Goal: Transaction & Acquisition: Purchase product/service

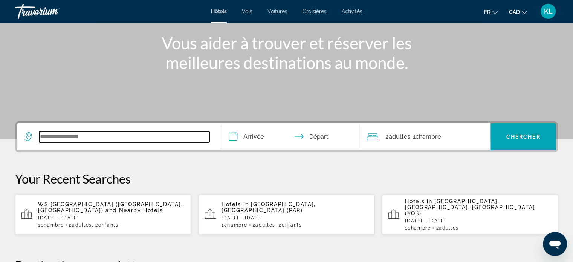
click at [125, 131] on input "Search widget" at bounding box center [124, 136] width 170 height 11
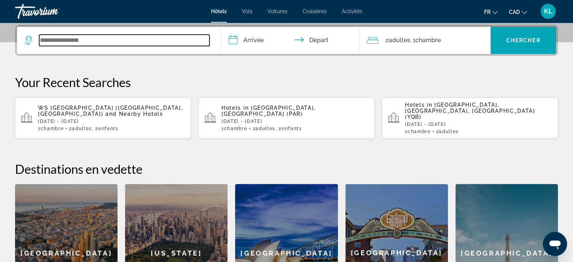
click at [113, 38] on input "Search widget" at bounding box center [124, 40] width 170 height 11
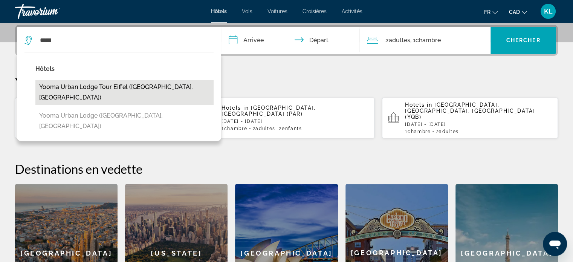
click at [113, 83] on button "Yooma Urban Lodge Tour Eiffel ([GEOGRAPHIC_DATA], [GEOGRAPHIC_DATA])" at bounding box center [124, 92] width 178 height 25
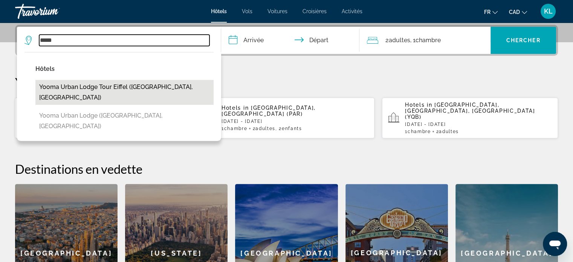
type input "**********"
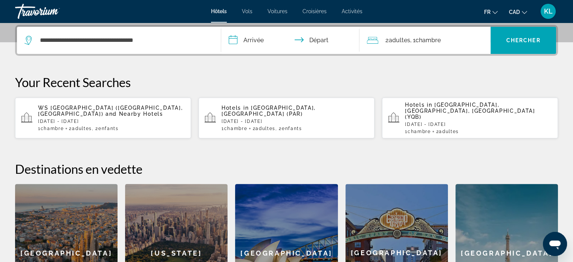
click at [253, 39] on input "**********" at bounding box center [292, 41] width 142 height 29
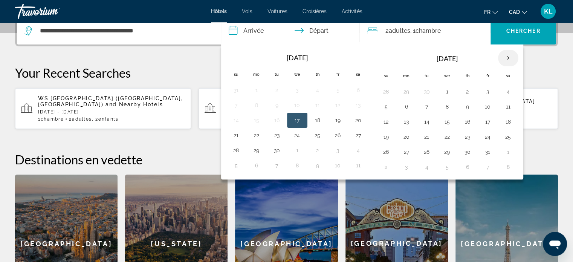
scroll to position [193, 0]
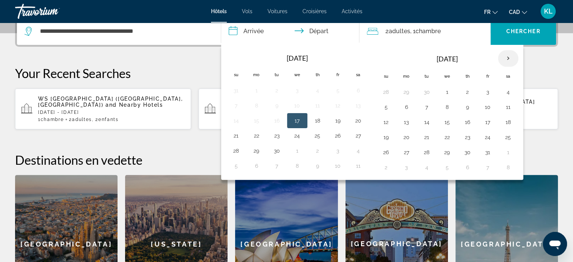
click at [502, 57] on th "Next month" at bounding box center [508, 58] width 20 height 17
click at [504, 120] on button "15" at bounding box center [508, 122] width 12 height 11
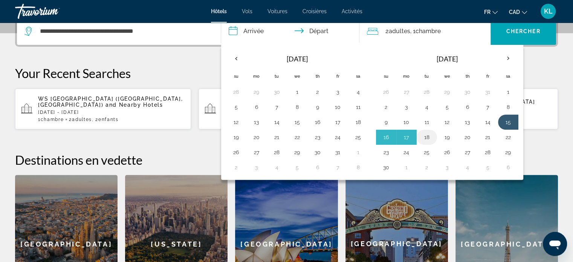
click at [427, 135] on button "18" at bounding box center [427, 137] width 12 height 11
type input "**********"
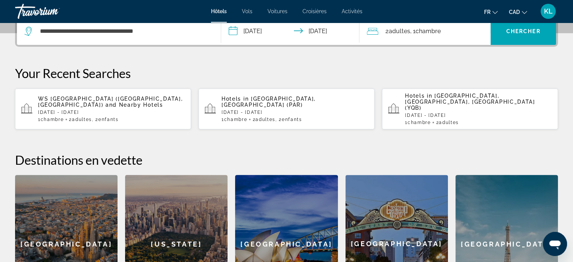
click at [423, 32] on span "Chambre" at bounding box center [427, 30] width 25 height 7
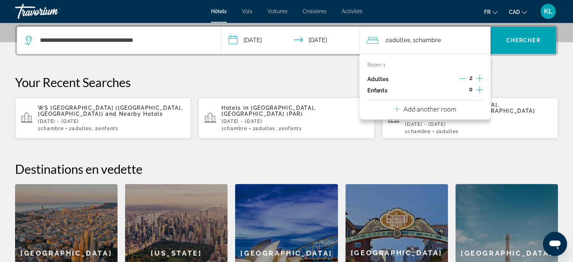
click at [476, 89] on icon "Increment children" at bounding box center [479, 89] width 7 height 7
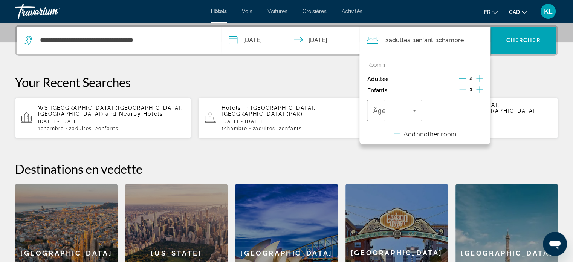
click at [476, 89] on icon "Increment children" at bounding box center [479, 89] width 7 height 7
click at [401, 110] on span "Travelers: 2 adults, 2 children" at bounding box center [392, 110] width 39 height 9
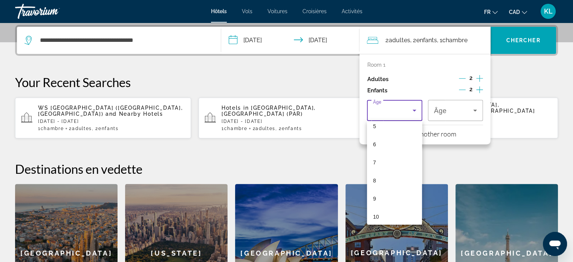
scroll to position [98, 0]
click at [386, 214] on mat-option "10" at bounding box center [394, 216] width 55 height 18
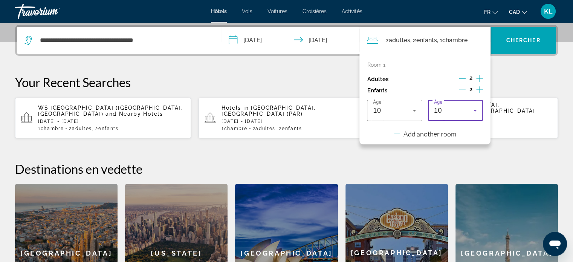
click at [462, 108] on div "10" at bounding box center [453, 110] width 39 height 9
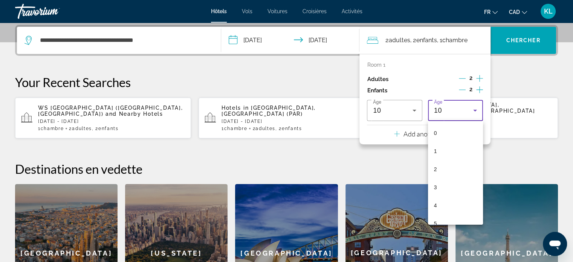
scroll to position [98, 0]
click at [445, 212] on mat-option "10" at bounding box center [455, 216] width 55 height 18
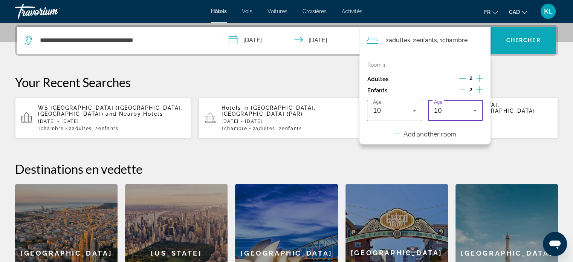
click at [526, 36] on span "Search widget" at bounding box center [523, 40] width 66 height 18
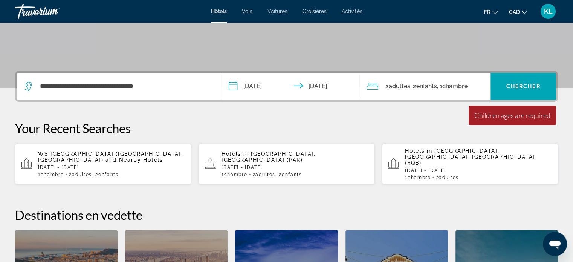
scroll to position [131, 0]
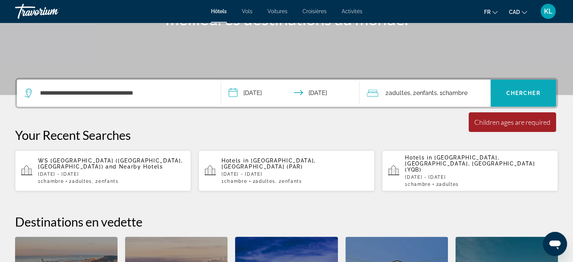
click at [526, 92] on span "Chercher" at bounding box center [523, 93] width 34 height 6
click at [454, 90] on span "Chambre" at bounding box center [454, 92] width 25 height 7
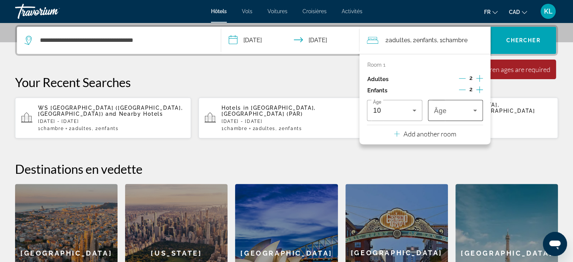
click at [448, 114] on span "Travelers: 2 adults, 2 children" at bounding box center [453, 110] width 39 height 9
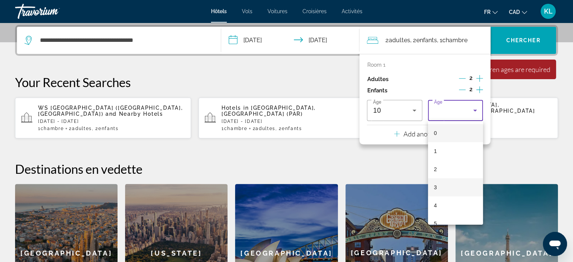
scroll to position [102, 0]
click at [446, 205] on mat-option "10" at bounding box center [455, 212] width 55 height 18
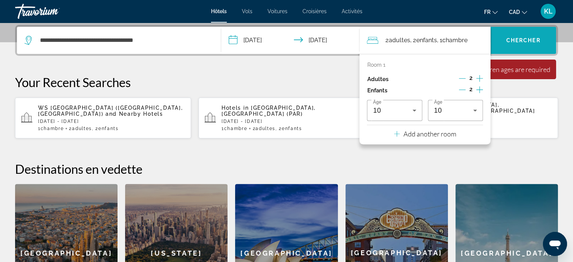
click at [532, 34] on span "Search widget" at bounding box center [523, 40] width 66 height 18
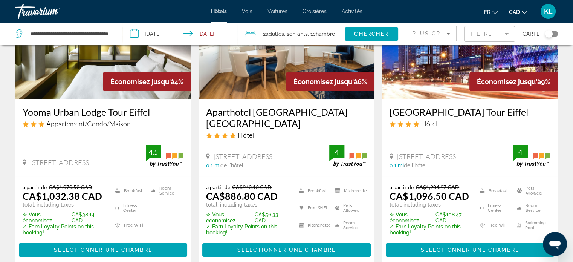
scroll to position [87, 0]
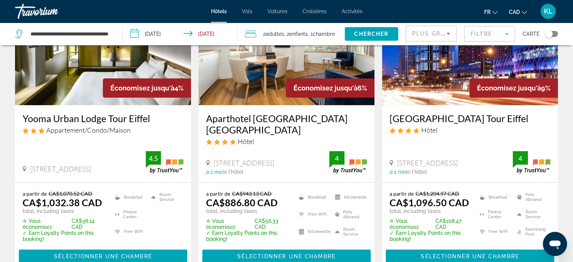
click at [78, 81] on img "Main content" at bounding box center [103, 45] width 176 height 121
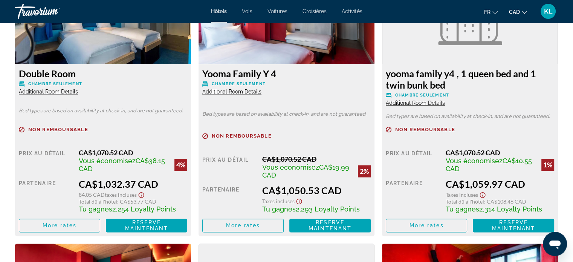
scroll to position [1097, 0]
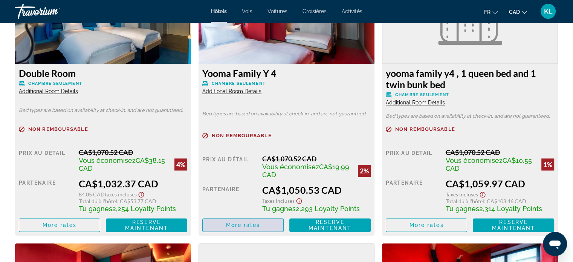
click at [236, 227] on span "More rates" at bounding box center [243, 225] width 34 height 6
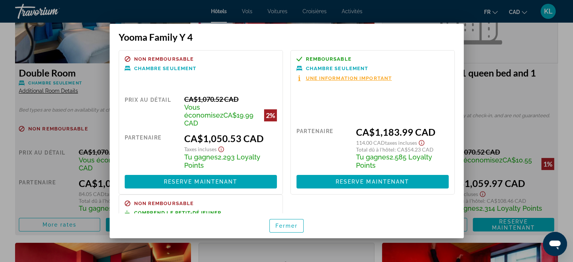
click at [332, 76] on span "Une information important" at bounding box center [349, 78] width 86 height 5
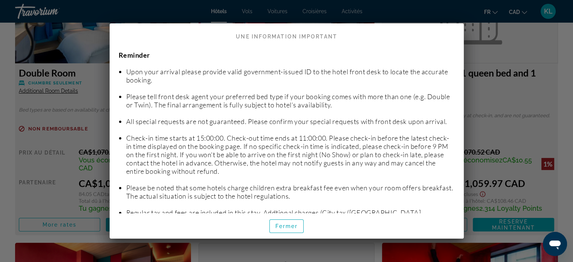
scroll to position [107, 0]
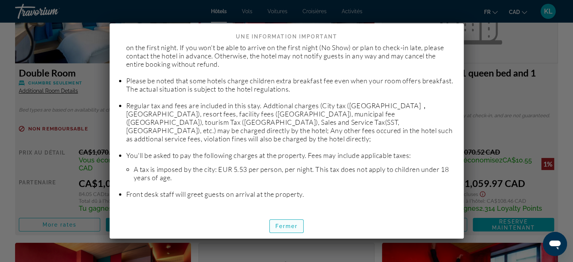
click at [291, 225] on span "Fermer" at bounding box center [286, 226] width 23 height 6
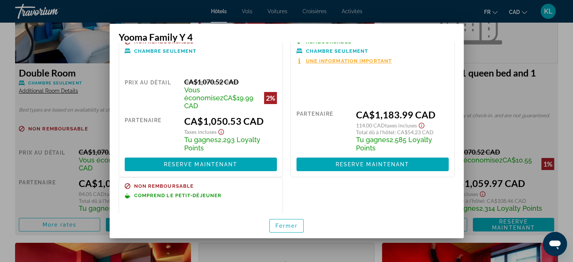
scroll to position [0, 0]
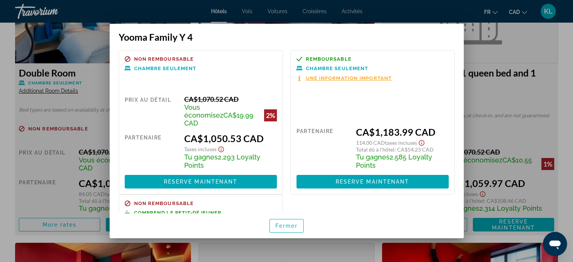
click at [445, 14] on div at bounding box center [286, 131] width 573 height 262
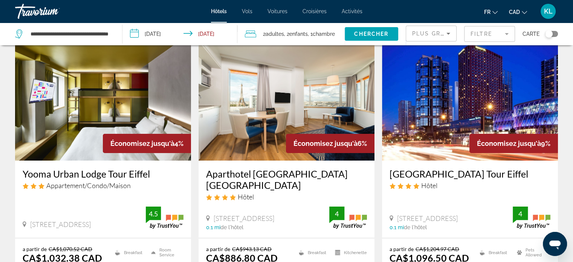
scroll to position [95, 0]
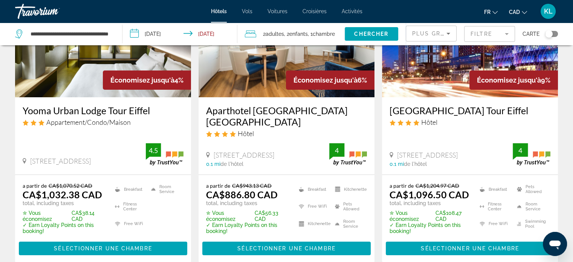
click at [258, 89] on img "Main content" at bounding box center [286, 37] width 176 height 121
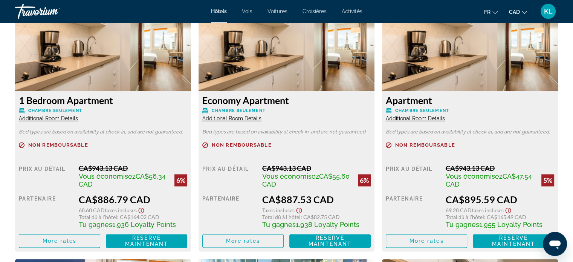
scroll to position [1069, 0]
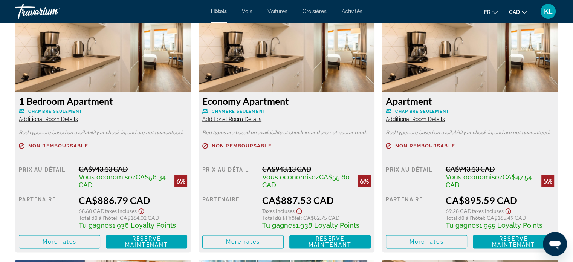
click at [229, 119] on span "Additional Room Details" at bounding box center [231, 119] width 59 height 6
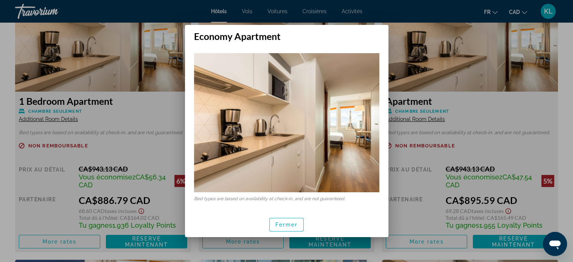
scroll to position [0, 0]
click at [412, 156] on div at bounding box center [286, 131] width 573 height 262
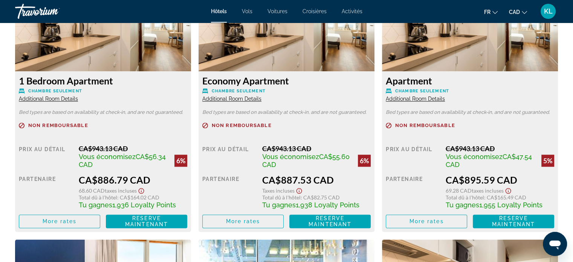
scroll to position [1089, 0]
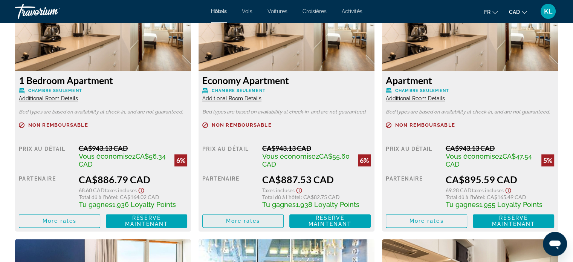
click at [252, 217] on span "Main content" at bounding box center [243, 221] width 81 height 18
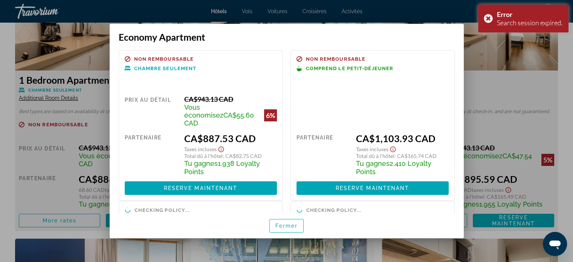
click at [483, 88] on div at bounding box center [286, 131] width 573 height 262
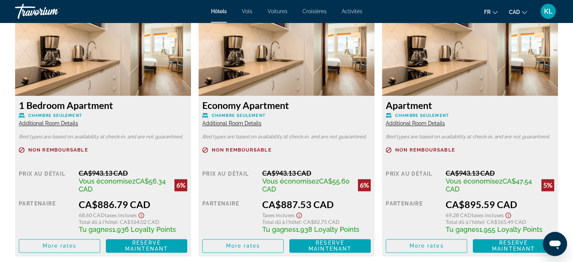
scroll to position [1024, 0]
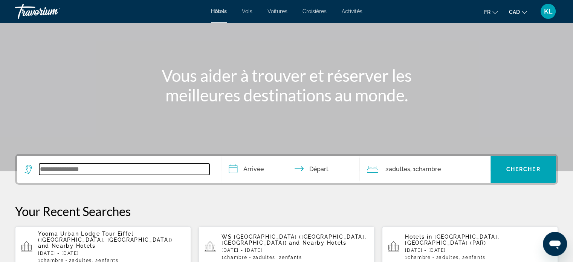
click at [166, 171] on input "Search widget" at bounding box center [124, 168] width 170 height 11
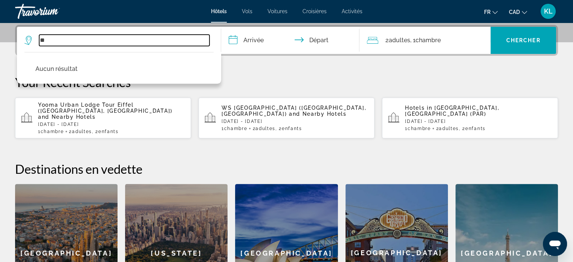
type input "*"
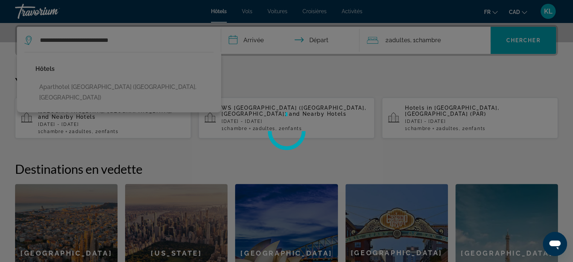
click at [148, 89] on div at bounding box center [286, 131] width 573 height 262
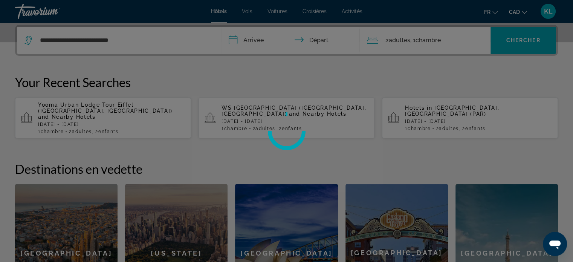
click at [184, 46] on div at bounding box center [286, 131] width 573 height 262
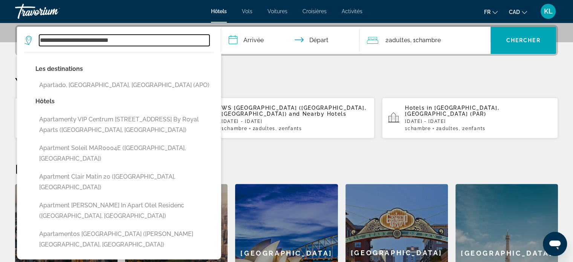
click at [152, 35] on input "**********" at bounding box center [124, 40] width 170 height 11
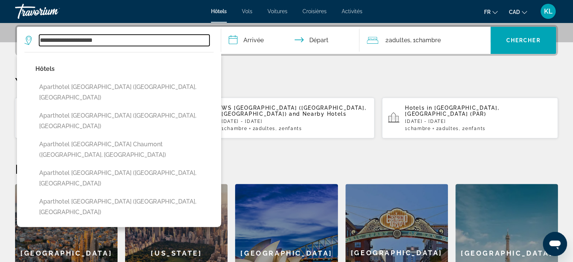
type input "**********"
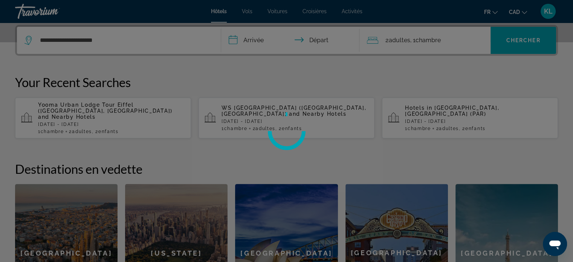
click at [275, 36] on div at bounding box center [286, 131] width 573 height 262
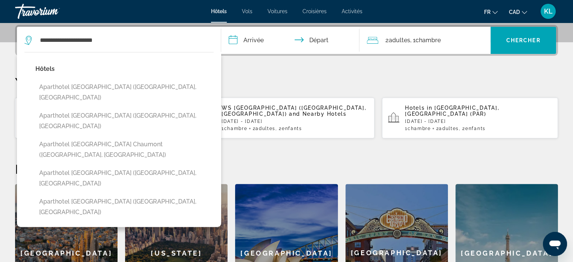
click at [255, 36] on input "**********" at bounding box center [292, 41] width 142 height 29
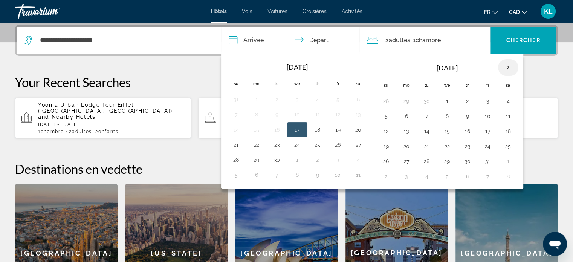
click at [506, 66] on th "Next month" at bounding box center [508, 67] width 20 height 17
click at [505, 131] on button "15" at bounding box center [508, 131] width 12 height 11
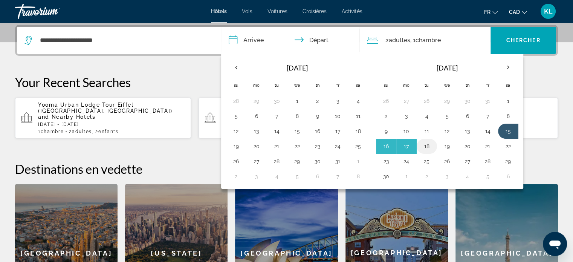
click at [431, 141] on button "18" at bounding box center [427, 146] width 12 height 11
type input "**********"
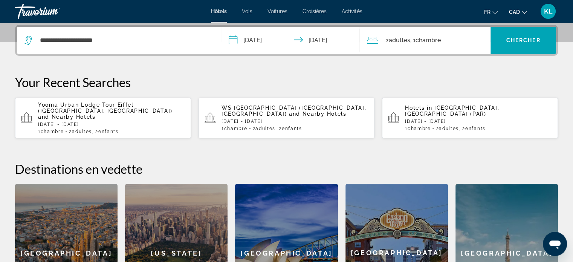
click at [420, 42] on span "Chambre" at bounding box center [427, 40] width 25 height 7
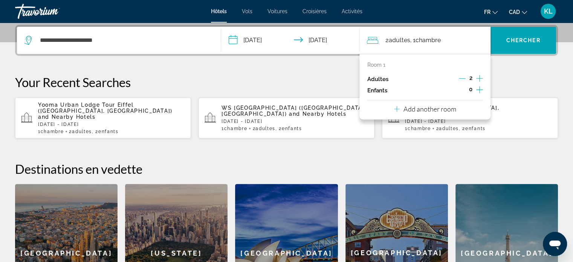
click at [476, 92] on div "0" at bounding box center [470, 90] width 24 height 11
click at [479, 88] on icon "Increment children" at bounding box center [479, 89] width 7 height 9
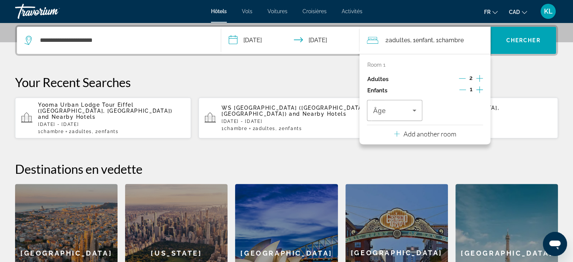
click at [479, 88] on icon "Increment children" at bounding box center [479, 89] width 7 height 9
click at [404, 113] on span "Travelers: 2 adults, 2 children" at bounding box center [392, 110] width 39 height 9
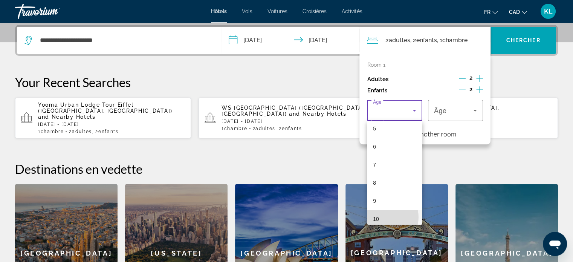
click at [387, 217] on mat-option "10" at bounding box center [394, 219] width 55 height 18
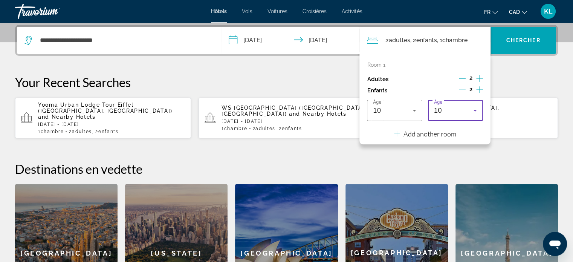
click at [463, 112] on div "10" at bounding box center [453, 110] width 39 height 9
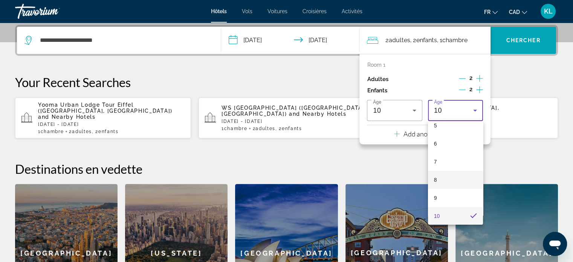
scroll to position [118, 0]
click at [443, 180] on mat-option "9" at bounding box center [455, 178] width 55 height 18
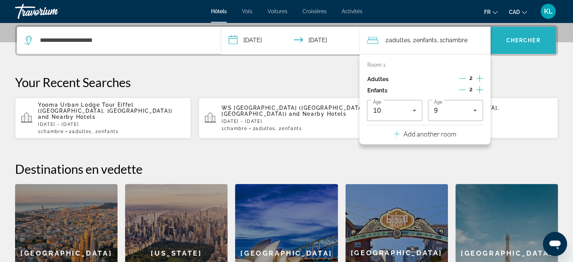
click at [524, 43] on span "Search widget" at bounding box center [523, 40] width 66 height 18
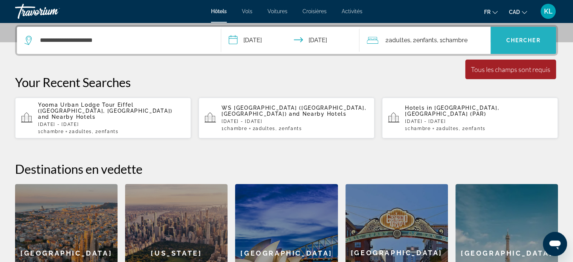
click at [518, 39] on span "Chercher" at bounding box center [523, 40] width 34 height 6
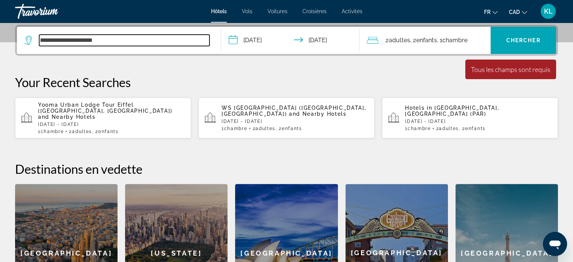
click at [147, 37] on input "**********" at bounding box center [124, 40] width 170 height 11
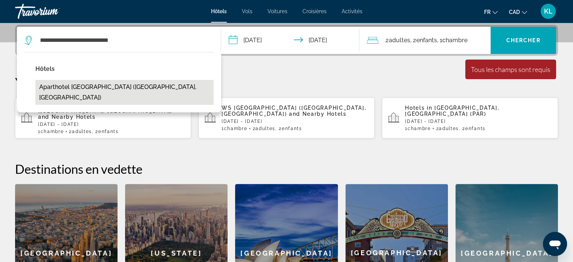
click at [121, 85] on button "Aparthotel Adagio Paris Centre Tour Eiffel (Paris, FR)" at bounding box center [124, 92] width 178 height 25
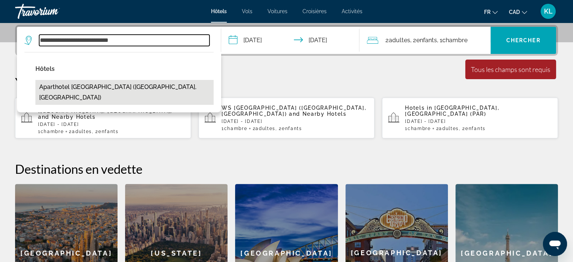
type input "**********"
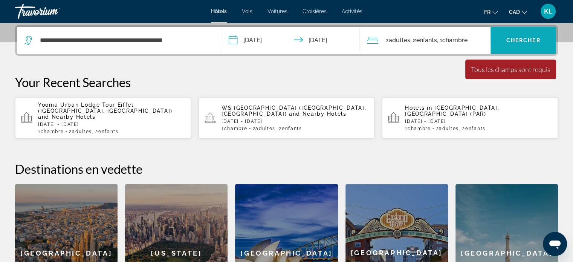
click at [520, 40] on span "Chercher" at bounding box center [523, 40] width 34 height 6
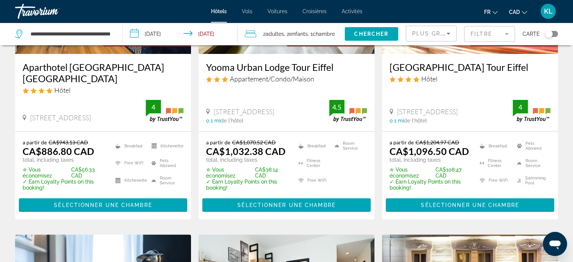
scroll to position [139, 0]
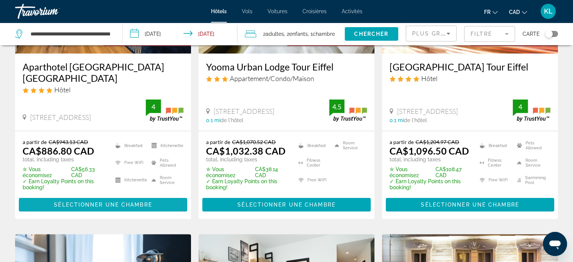
click at [105, 206] on span "Sélectionner une chambre" at bounding box center [103, 204] width 98 height 6
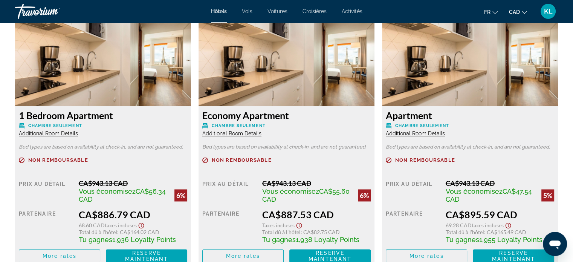
scroll to position [1054, 0]
click at [48, 132] on span "Additional Room Details" at bounding box center [48, 133] width 59 height 6
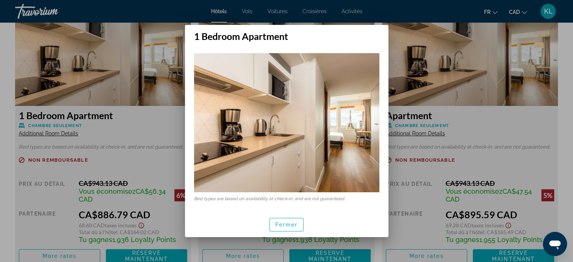
scroll to position [0, 0]
click at [283, 224] on span "Fermer" at bounding box center [286, 224] width 23 height 6
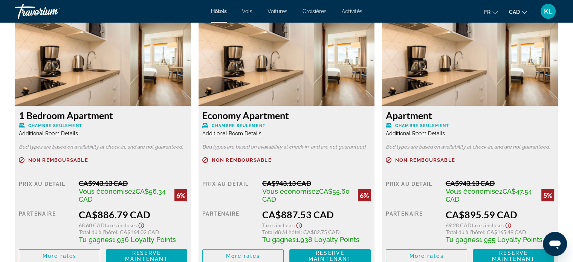
scroll to position [1054, 0]
click at [63, 249] on span "Main content" at bounding box center [59, 256] width 81 height 18
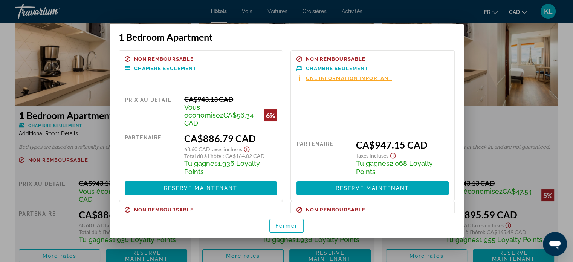
scroll to position [0, 0]
click at [279, 223] on span "Fermer" at bounding box center [286, 226] width 23 height 6
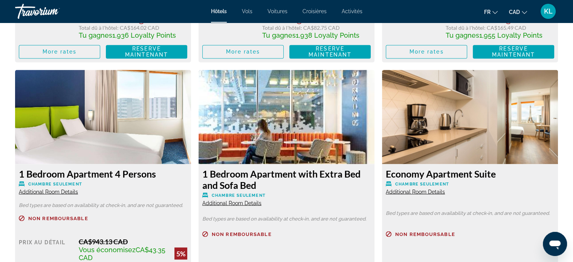
scroll to position [1322, 0]
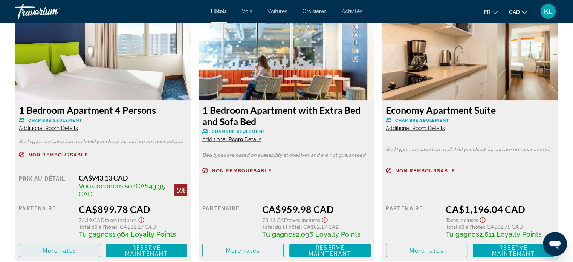
click at [68, 248] on span "More rates" at bounding box center [60, 250] width 34 height 6
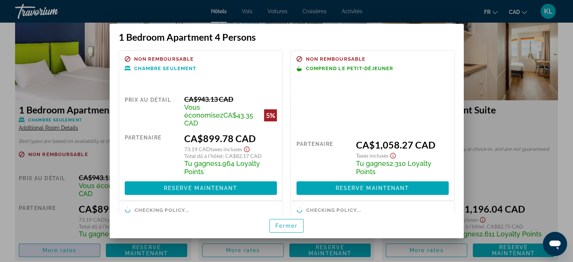
scroll to position [0, 0]
click at [294, 224] on span "Fermer" at bounding box center [286, 226] width 23 height 6
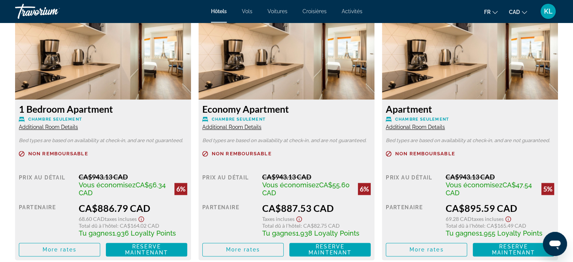
scroll to position [1061, 0]
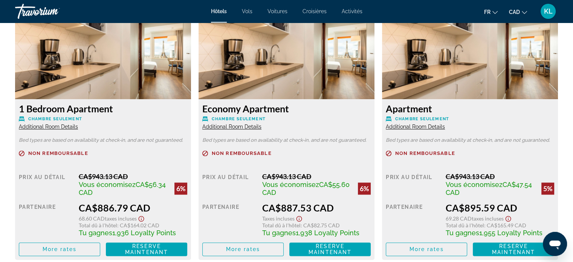
click at [430, 125] on span "Additional Room Details" at bounding box center [415, 127] width 59 height 6
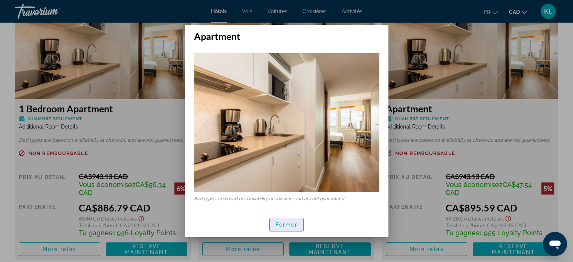
click at [286, 222] on span "Fermer" at bounding box center [286, 224] width 23 height 6
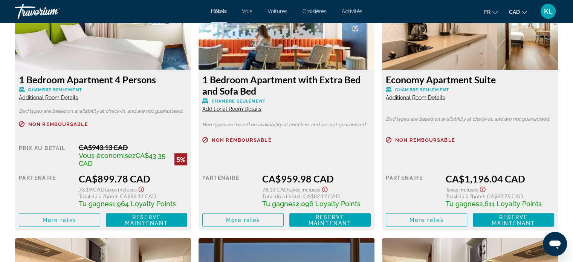
scroll to position [1354, 0]
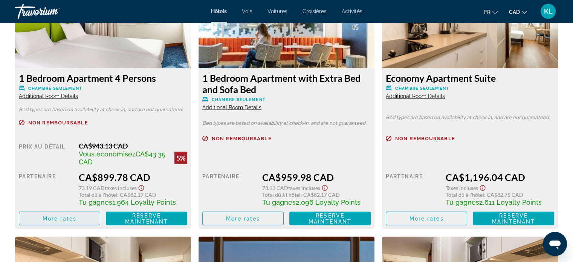
click at [78, 215] on span "Main content" at bounding box center [59, 218] width 81 height 18
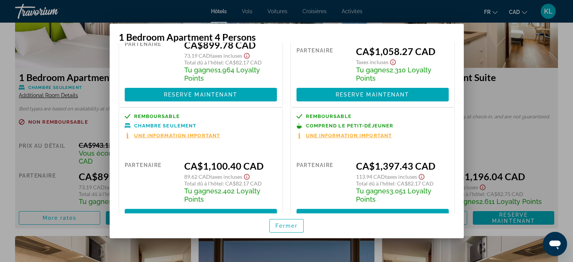
scroll to position [108, 0]
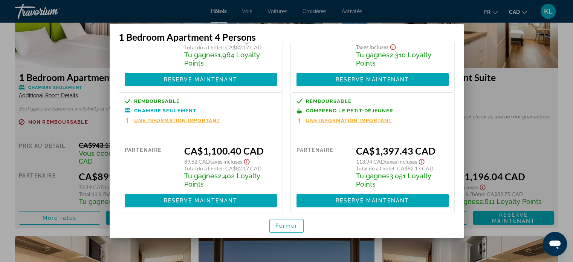
click at [204, 118] on span "Une information important" at bounding box center [177, 120] width 86 height 5
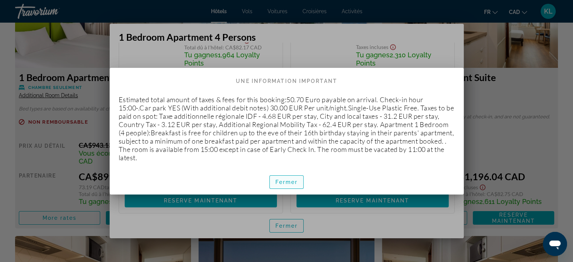
click at [291, 182] on span "Fermer" at bounding box center [286, 182] width 23 height 6
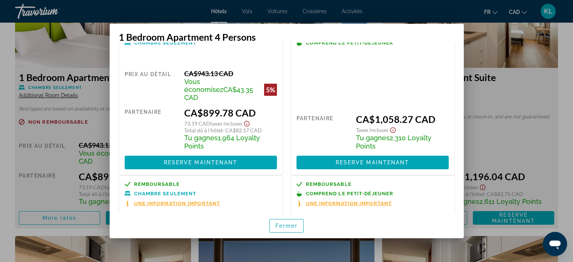
scroll to position [25, 0]
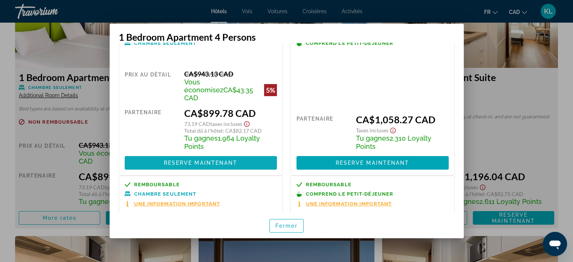
click at [246, 156] on span at bounding box center [201, 163] width 152 height 18
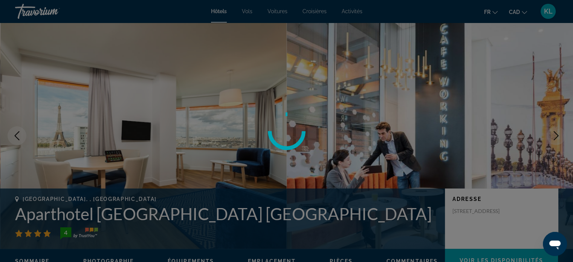
scroll to position [1354, 0]
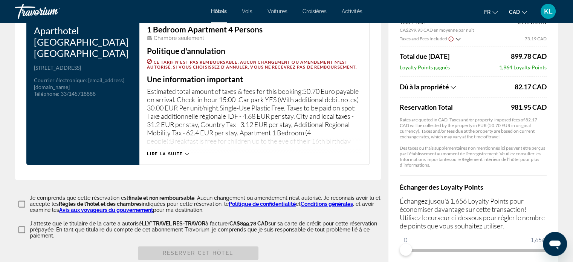
scroll to position [980, 0]
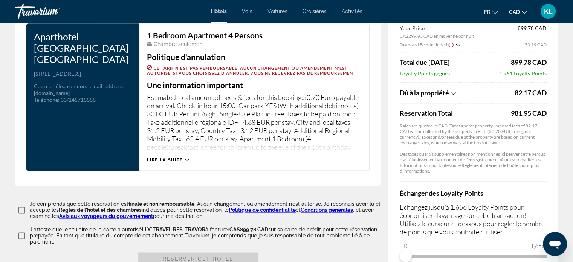
click at [173, 162] on span "Lire la suite" at bounding box center [165, 159] width 36 height 5
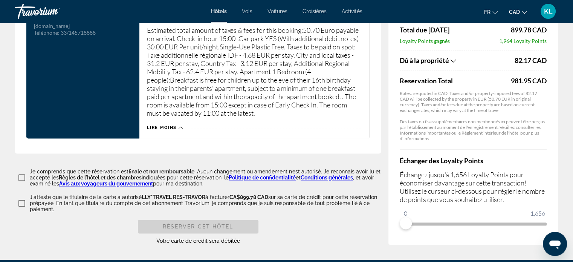
scroll to position [1062, 0]
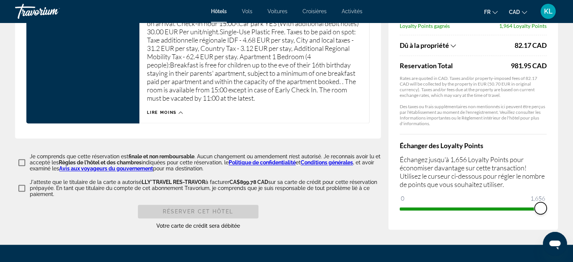
drag, startPoint x: 403, startPoint y: 222, endPoint x: 566, endPoint y: 220, distance: 163.4
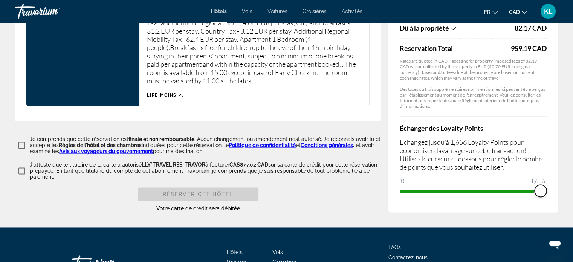
scroll to position [1081, 0]
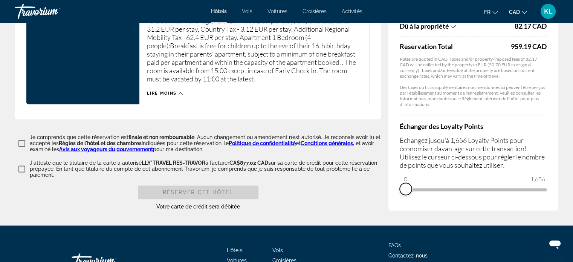
drag, startPoint x: 540, startPoint y: 204, endPoint x: 389, endPoint y: 216, distance: 151.1
click at [389, 210] on div "Résumé des prix Aparthotel Adagio Paris Centre Tour Eiffel Nov 15, 2025 - Nov 1…" at bounding box center [472, 38] width 169 height 343
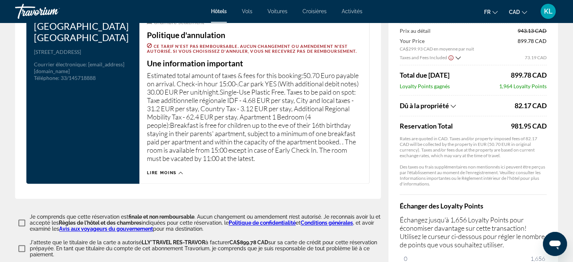
scroll to position [992, 0]
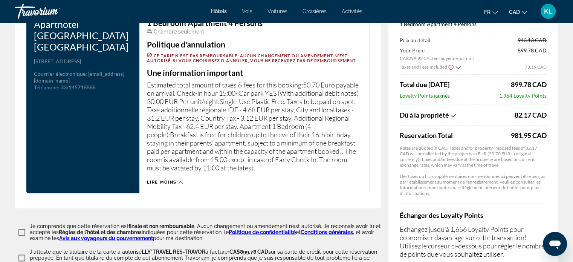
click at [455, 118] on icon "Show Taxes and Fees breakdown" at bounding box center [452, 115] width 5 height 6
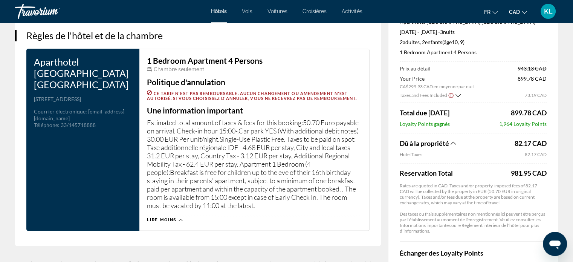
scroll to position [951, 0]
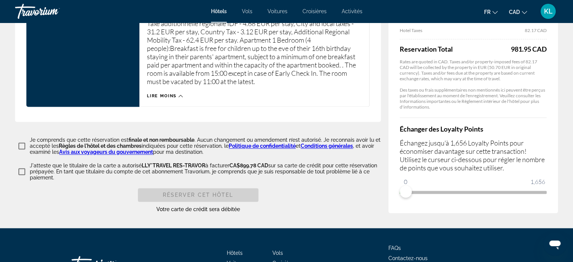
scroll to position [1034, 0]
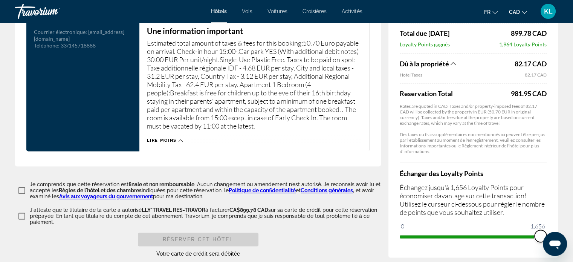
drag, startPoint x: 948, startPoint y: 483, endPoint x: 555, endPoint y: 238, distance: 462.7
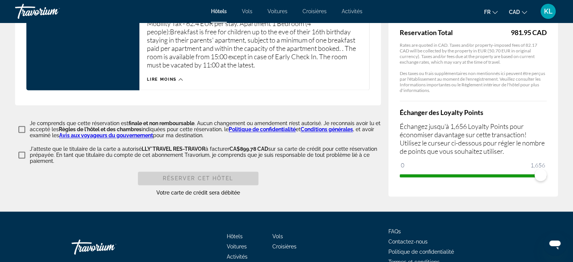
click at [553, 191] on div "Résumé des prix Aparthotel Adagio Paris Centre Tour Eiffel Nov 15, 2025 - Nov 1…" at bounding box center [472, 15] width 169 height 362
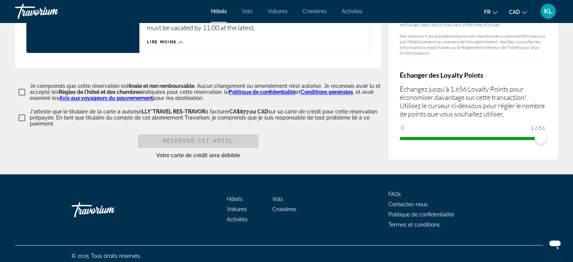
scroll to position [1152, 0]
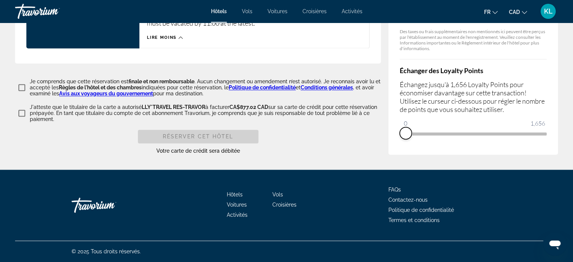
drag, startPoint x: 538, startPoint y: 132, endPoint x: 395, endPoint y: 148, distance: 144.0
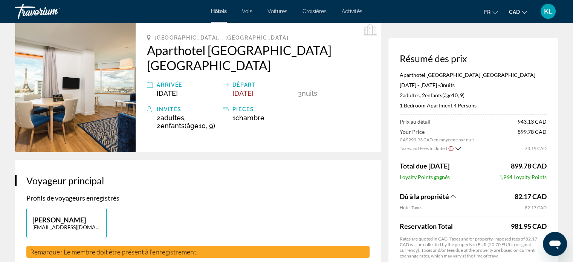
scroll to position [0, 0]
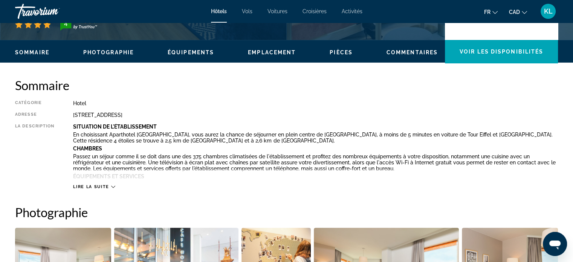
scroll to position [208, 0]
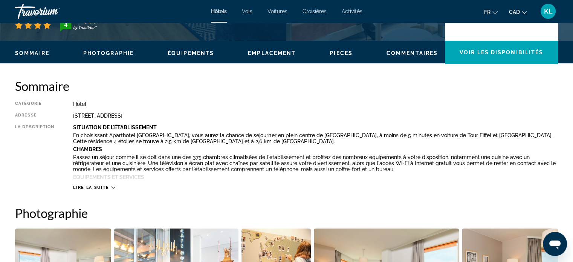
click at [93, 189] on span "Lire la suite" at bounding box center [91, 187] width 36 height 5
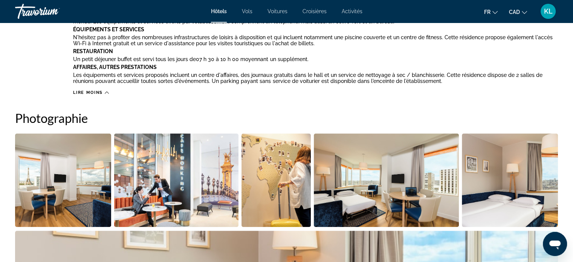
scroll to position [429, 0]
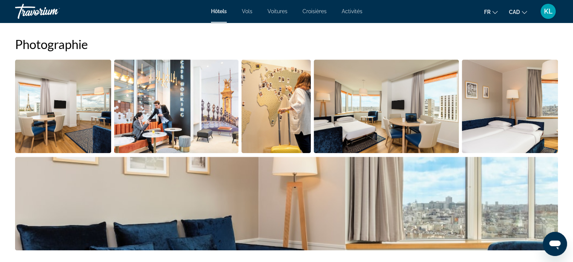
click at [62, 122] on img "Open full-screen image slider" at bounding box center [63, 105] width 96 height 93
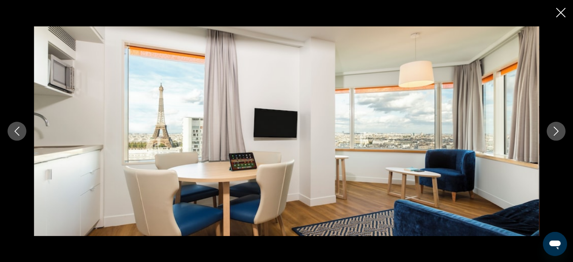
click at [557, 134] on icon "Next image" at bounding box center [555, 131] width 9 height 9
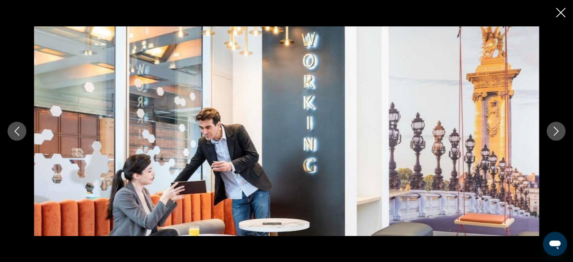
click at [552, 134] on icon "Next image" at bounding box center [555, 131] width 9 height 9
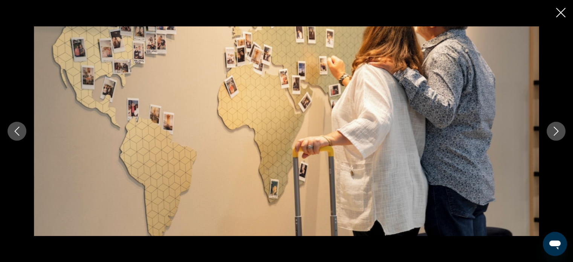
click at [552, 134] on icon "Next image" at bounding box center [555, 131] width 9 height 9
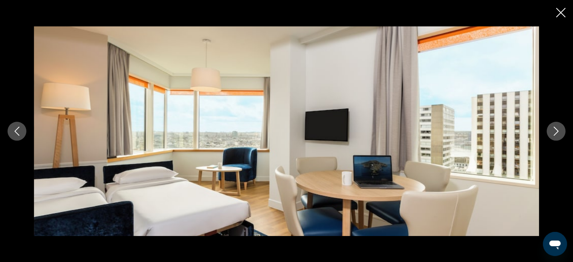
click at [552, 134] on icon "Next image" at bounding box center [555, 131] width 9 height 9
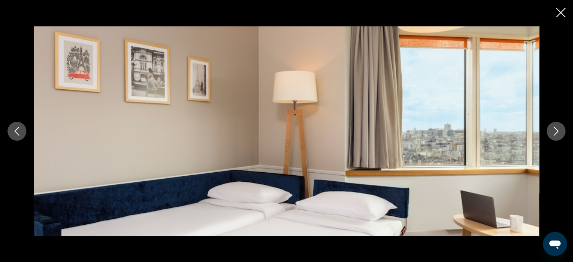
click at [550, 133] on button "Next image" at bounding box center [555, 131] width 19 height 19
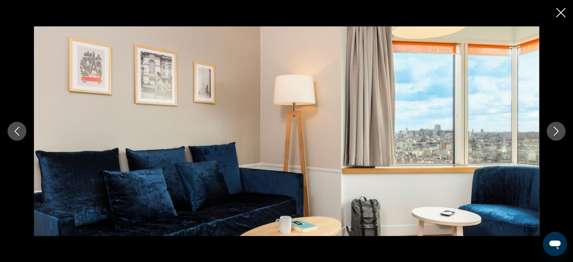
click at [550, 133] on button "Next image" at bounding box center [555, 131] width 19 height 19
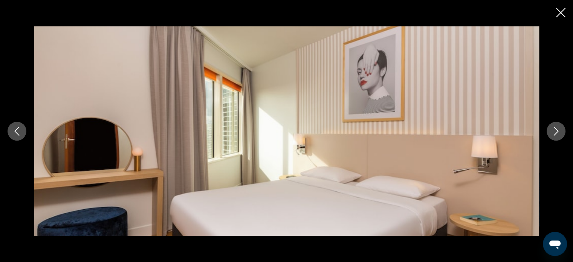
click at [550, 133] on button "Next image" at bounding box center [555, 131] width 19 height 19
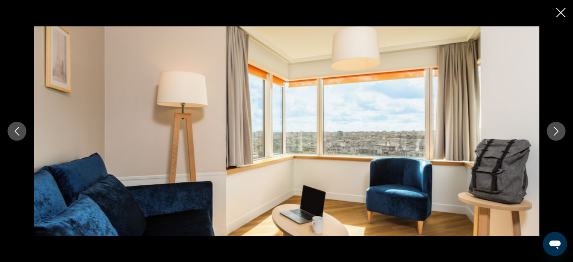
click at [550, 133] on button "Next image" at bounding box center [555, 131] width 19 height 19
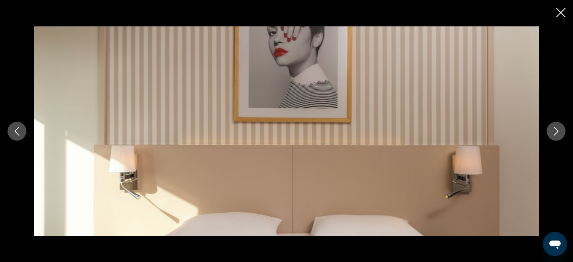
click at [550, 133] on button "Next image" at bounding box center [555, 131] width 19 height 19
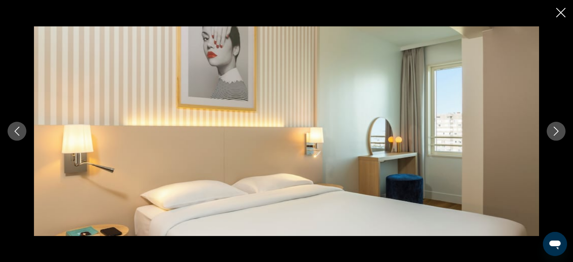
click at [550, 133] on button "Next image" at bounding box center [555, 131] width 19 height 19
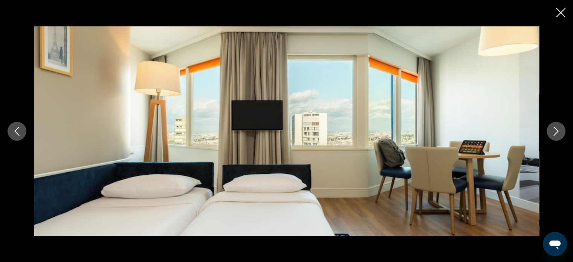
click at [550, 133] on button "Next image" at bounding box center [555, 131] width 19 height 19
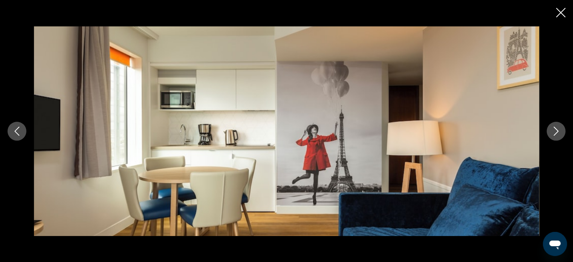
click at [553, 133] on icon "Next image" at bounding box center [555, 131] width 9 height 9
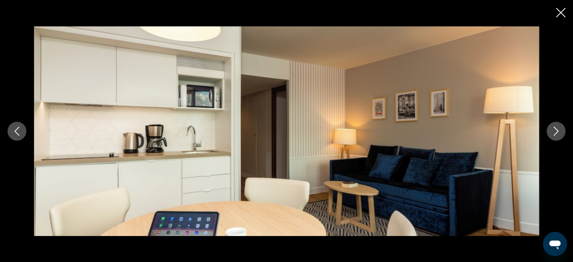
click at [553, 133] on icon "Next image" at bounding box center [555, 131] width 9 height 9
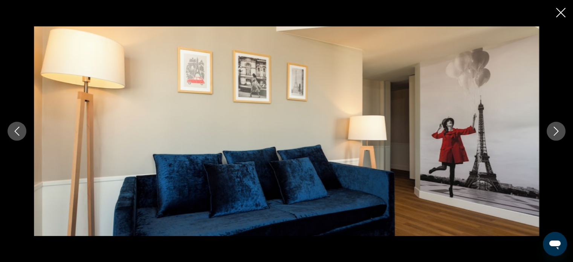
click at [553, 133] on icon "Next image" at bounding box center [555, 131] width 9 height 9
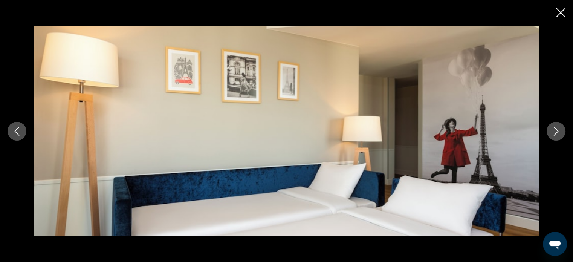
click at [553, 133] on icon "Next image" at bounding box center [555, 131] width 9 height 9
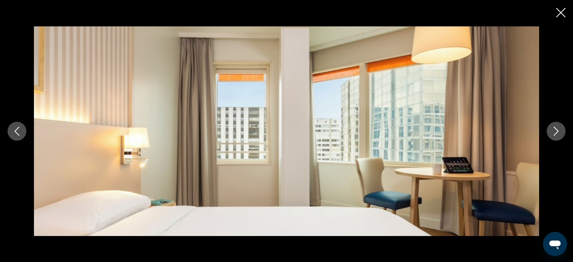
click at [553, 133] on icon "Next image" at bounding box center [555, 131] width 9 height 9
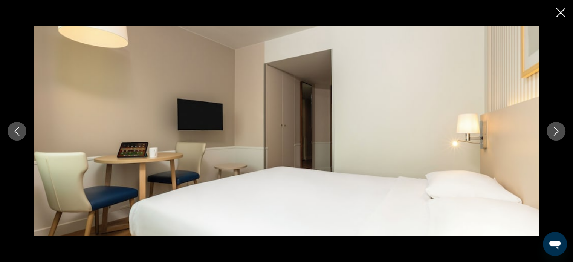
click at [553, 133] on icon "Next image" at bounding box center [555, 131] width 9 height 9
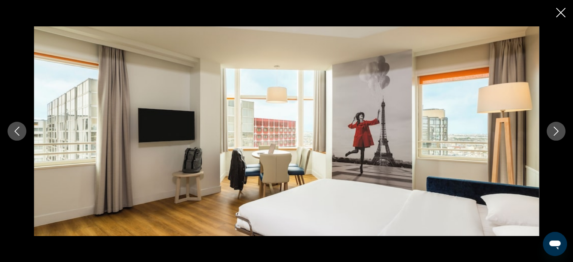
click at [553, 133] on icon "Next image" at bounding box center [555, 131] width 9 height 9
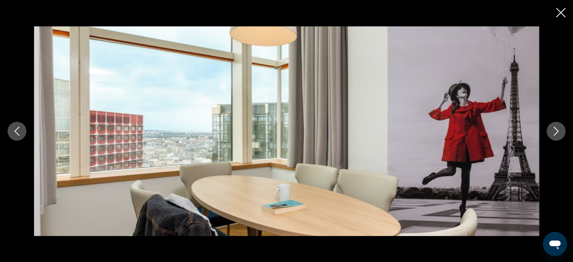
click at [553, 133] on icon "Next image" at bounding box center [555, 131] width 9 height 9
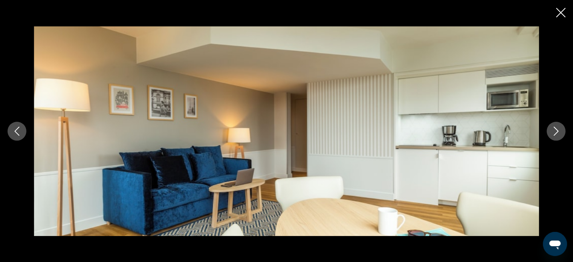
click at [553, 133] on icon "Next image" at bounding box center [555, 131] width 9 height 9
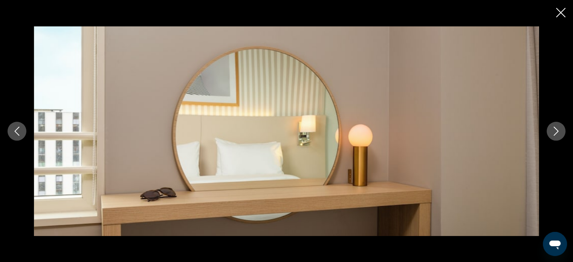
click at [565, 8] on button "Close slideshow" at bounding box center [560, 14] width 9 height 12
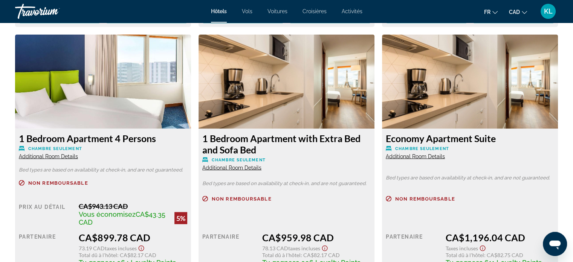
scroll to position [1345, 0]
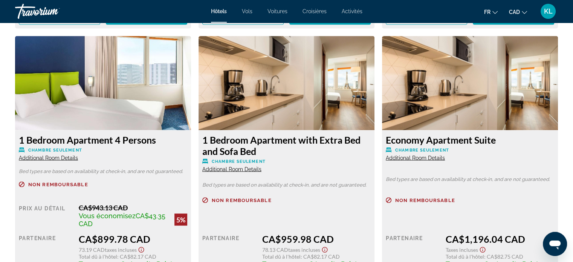
click at [154, 96] on img "Main content" at bounding box center [103, 83] width 176 height 94
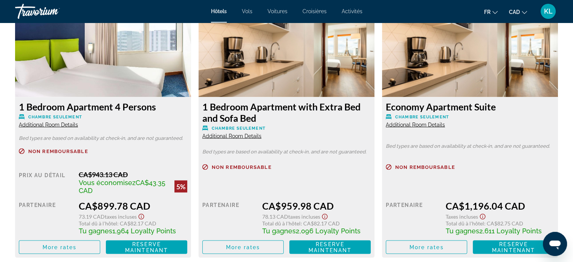
scroll to position [1360, 0]
